Goal: Find contact information: Find contact information

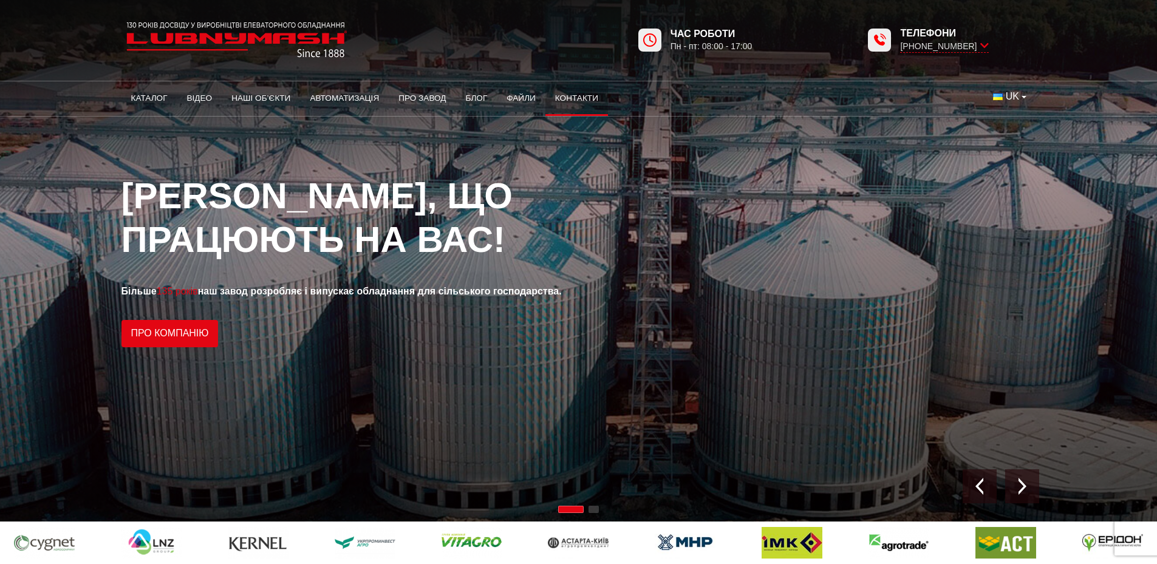
click at [570, 93] on link "Контакти" at bounding box center [577, 98] width 63 height 27
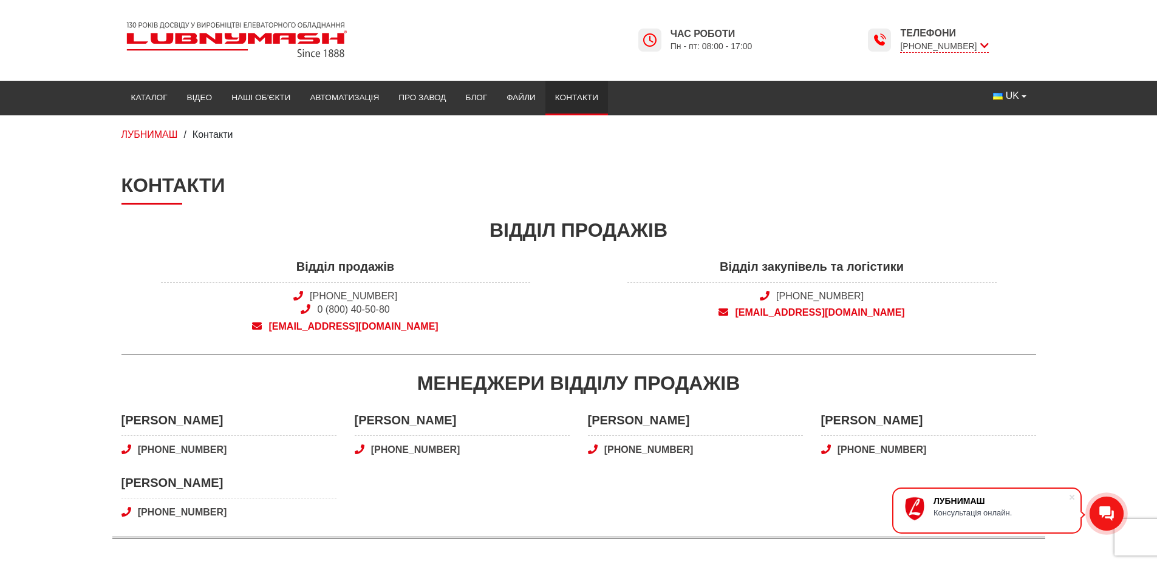
click at [299, 324] on span "sales@lubnymash.com" at bounding box center [345, 326] width 369 height 13
drag, startPoint x: 414, startPoint y: 332, endPoint x: 300, endPoint y: 331, distance: 114.2
click at [300, 331] on div "Відділ продажів +38 (050) 308-41-99 0 (800) 40-50-80 sales@lubnymash.com" at bounding box center [345, 299] width 467 height 82
copy span "sales@lubnymash.com"
